Goal: Information Seeking & Learning: Learn about a topic

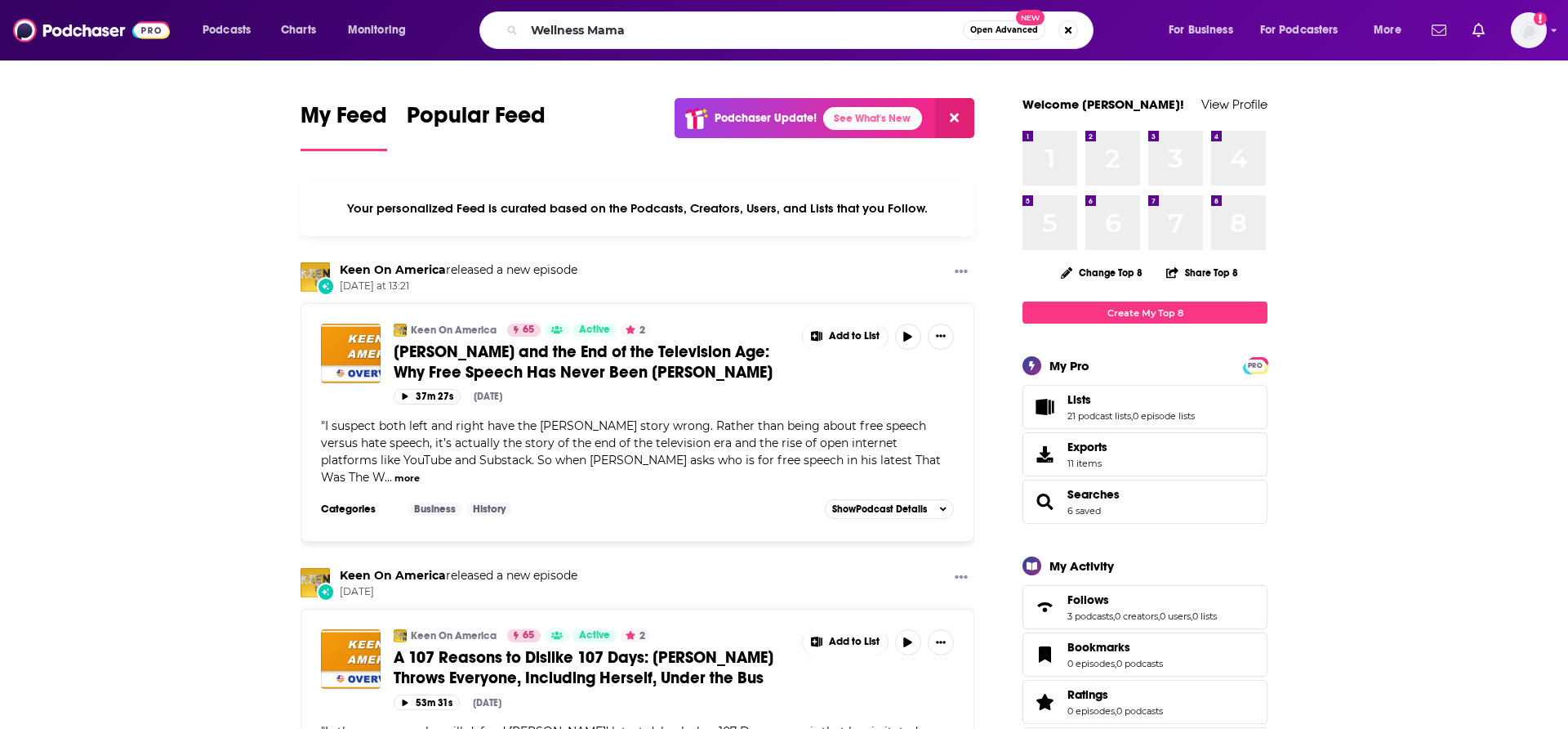
type input "Wellness Mama"
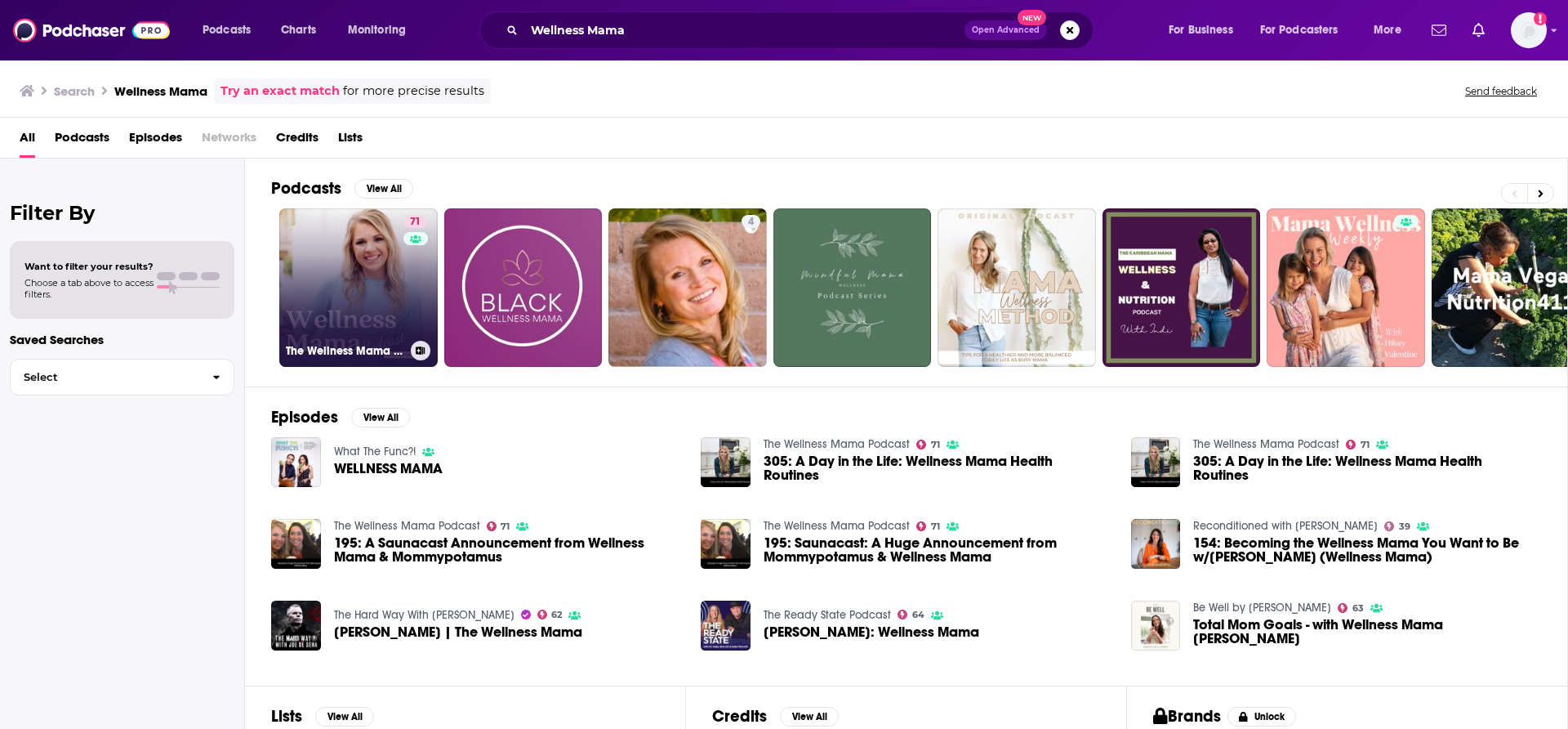
click at [384, 302] on link "71 The Wellness Mama Podcast" at bounding box center [358, 287] width 158 height 158
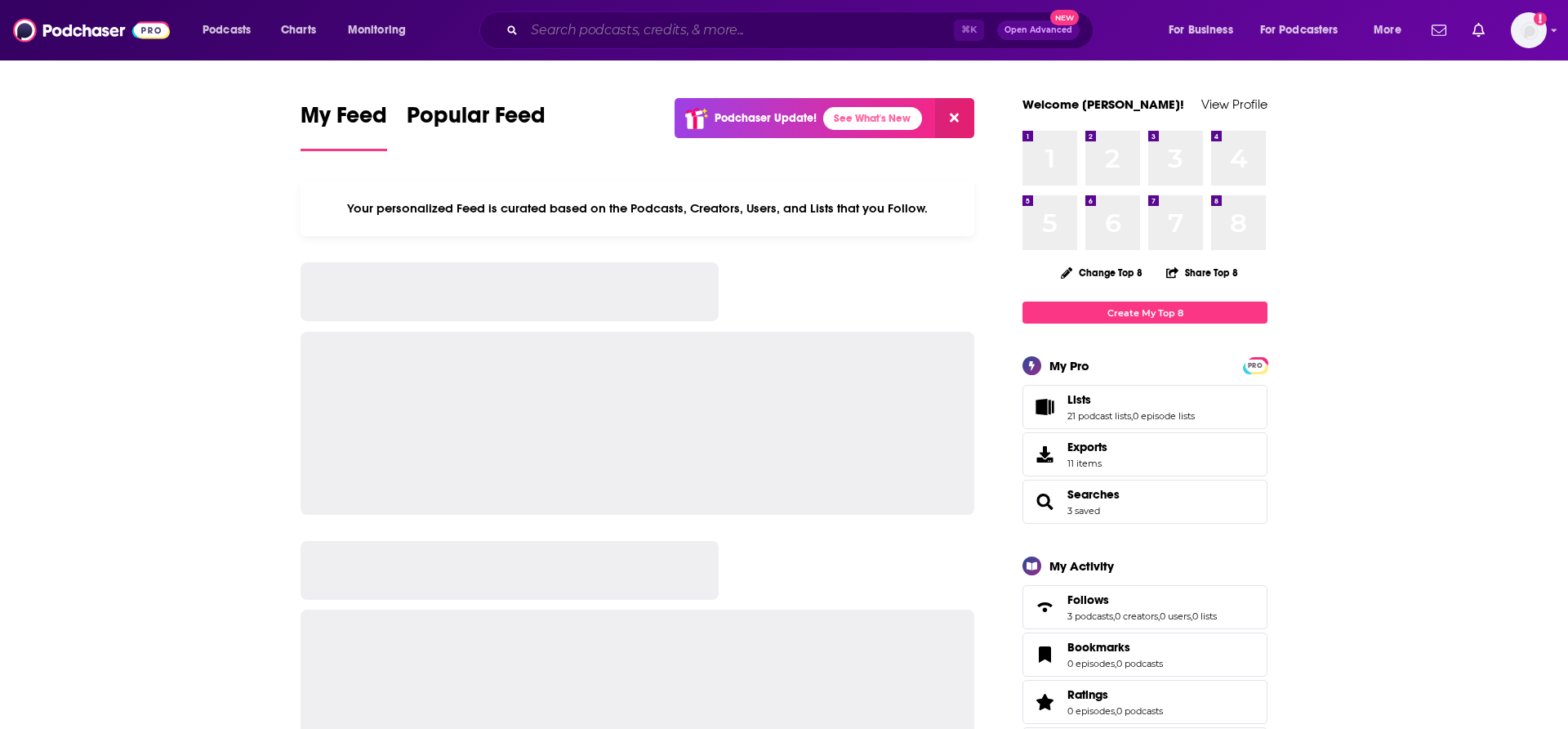
click at [557, 26] on input "Search podcasts, credits, & more..." at bounding box center [738, 30] width 430 height 26
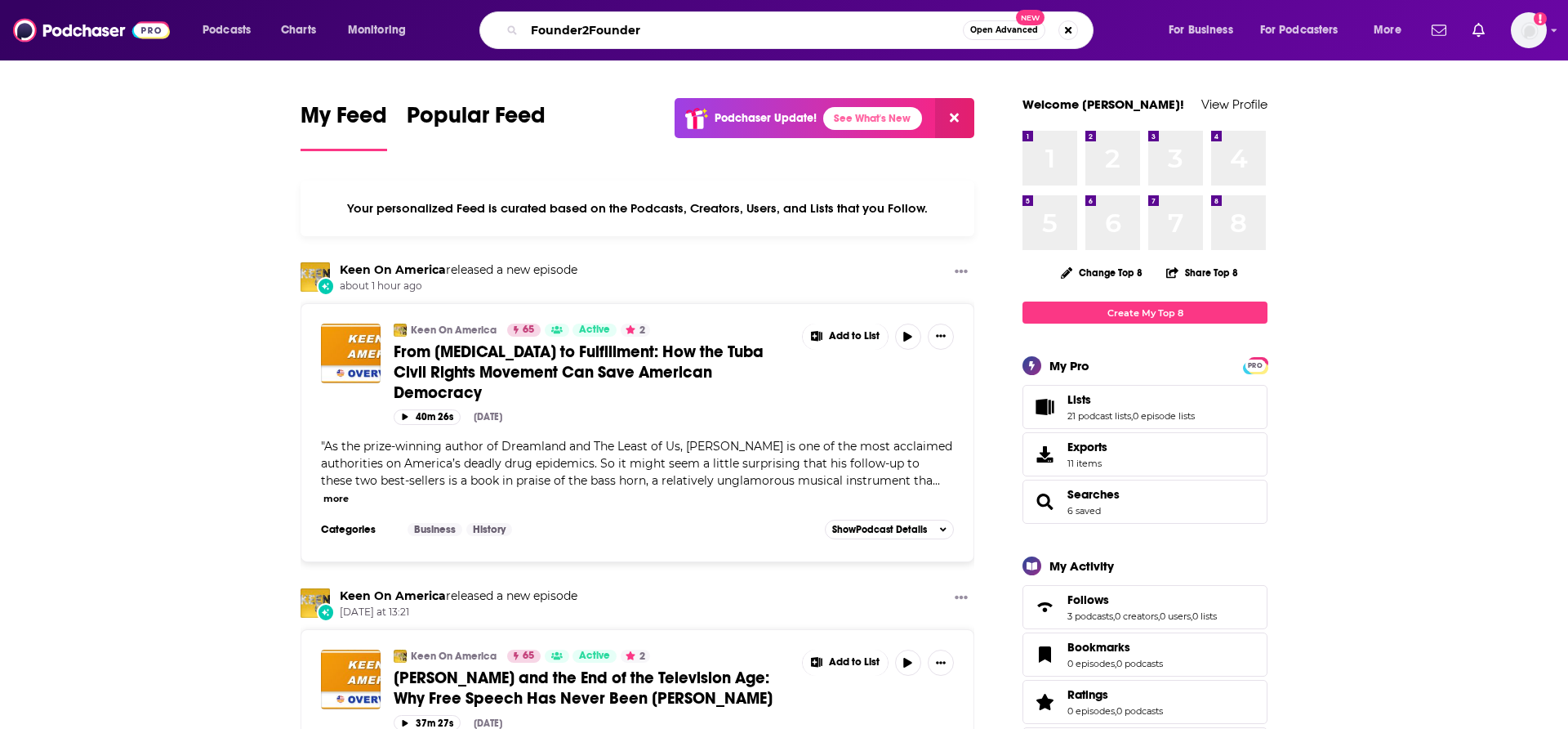
type input "Founder2Founder"
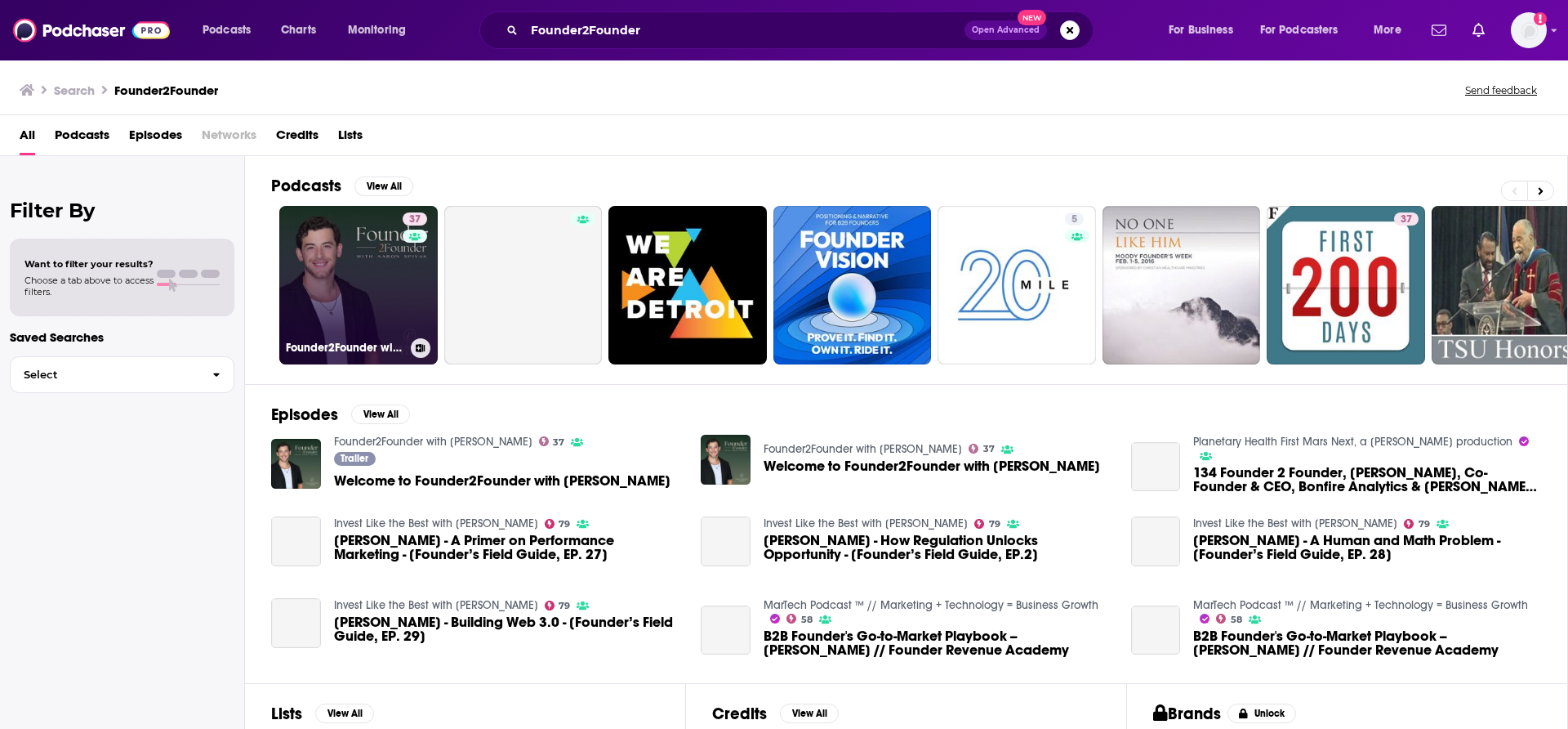
click at [374, 294] on link "37 Founder2Founder with [PERSON_NAME]" at bounding box center [358, 284] width 158 height 158
